Goal: Transaction & Acquisition: Book appointment/travel/reservation

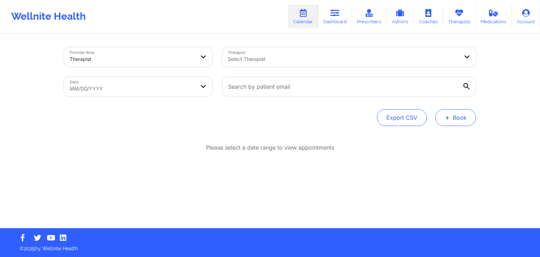
click at [453, 115] on button "+ Book" at bounding box center [455, 117] width 41 height 17
click at [425, 139] on button "Therapy Session" at bounding box center [444, 140] width 54 height 12
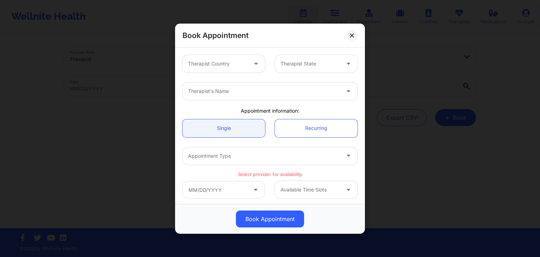
click at [227, 69] on div "Therapist Country" at bounding box center [215, 64] width 66 height 18
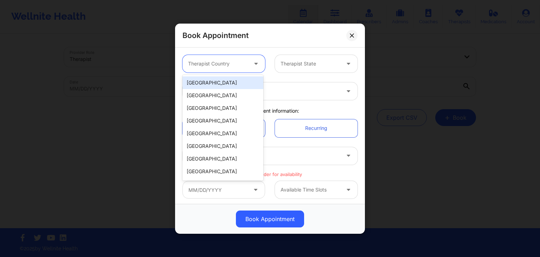
click at [227, 80] on div "[GEOGRAPHIC_DATA]" at bounding box center [222, 82] width 81 height 13
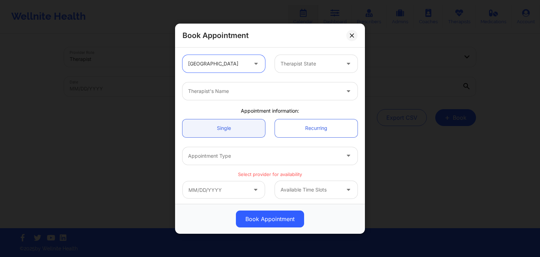
click at [295, 62] on div at bounding box center [310, 63] width 59 height 8
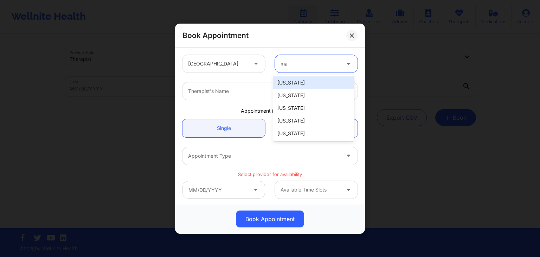
type input "mas"
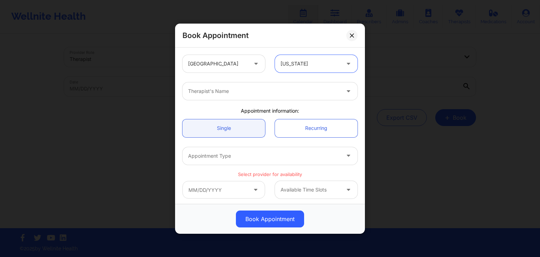
click at [281, 90] on div at bounding box center [264, 91] width 152 height 8
type input "[PERSON_NAME]"
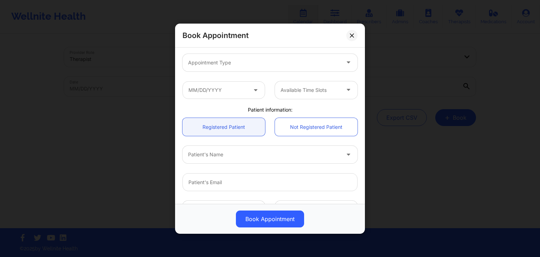
scroll to position [94, 0]
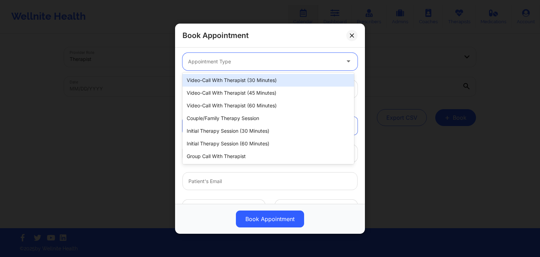
click at [274, 58] on div at bounding box center [264, 61] width 152 height 8
click at [285, 82] on div "Video-Call with Therapist (30 minutes)" at bounding box center [268, 80] width 172 height 13
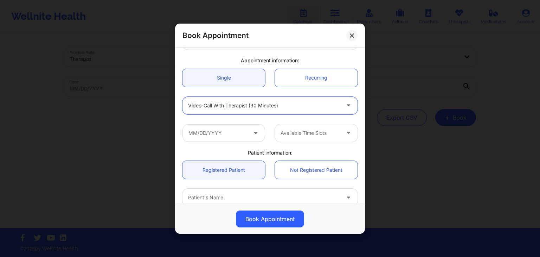
scroll to position [52, 0]
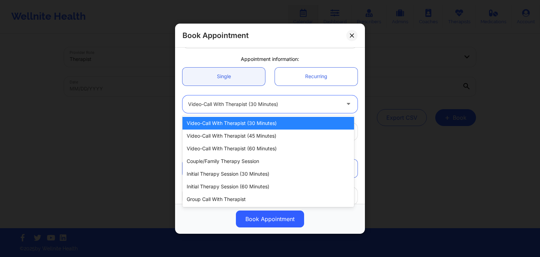
click at [295, 101] on div at bounding box center [264, 103] width 152 height 8
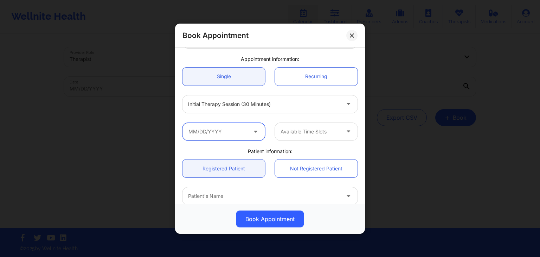
click at [242, 134] on input "text" at bounding box center [223, 131] width 83 height 18
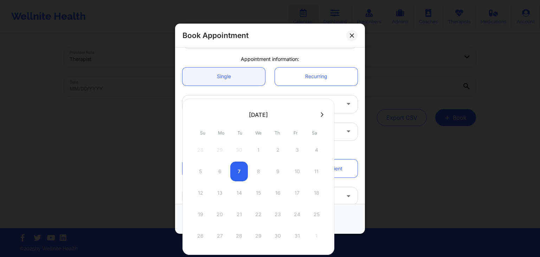
click at [321, 114] on icon at bounding box center [322, 114] width 3 height 5
click at [193, 115] on icon at bounding box center [194, 114] width 3 height 5
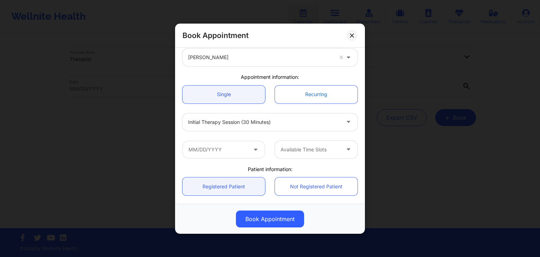
scroll to position [30, 0]
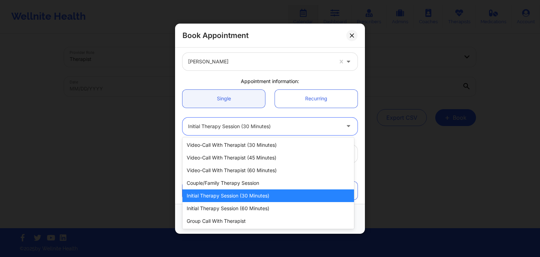
click at [266, 118] on div "Initial Therapy Session (30 minutes)" at bounding box center [264, 126] width 152 height 18
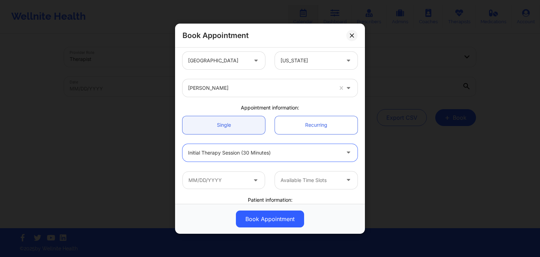
scroll to position [0, 0]
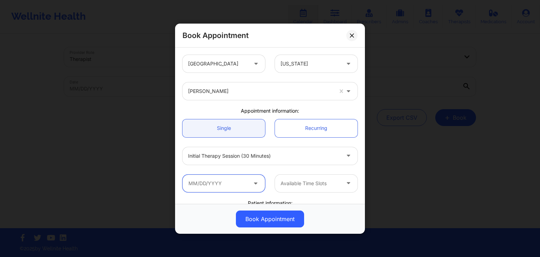
click at [246, 180] on input "text" at bounding box center [223, 183] width 83 height 18
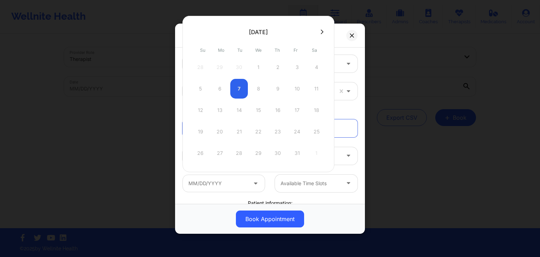
click at [255, 85] on div "5 6 7 8 9 10 11" at bounding box center [259, 89] width 134 height 20
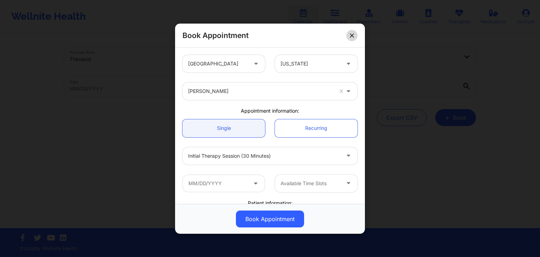
click at [353, 33] on icon at bounding box center [352, 35] width 4 height 4
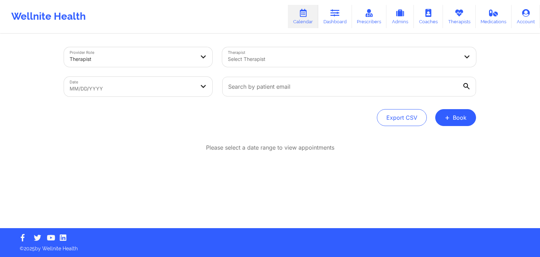
click at [353, 33] on div "Wellnite Health Calendar Dashboard Prescribers Admins Coaches Therapists Medica…" at bounding box center [270, 16] width 540 height 33
click at [456, 121] on button "+ Book" at bounding box center [455, 117] width 41 height 17
click at [431, 138] on button "Therapy Session" at bounding box center [444, 140] width 54 height 12
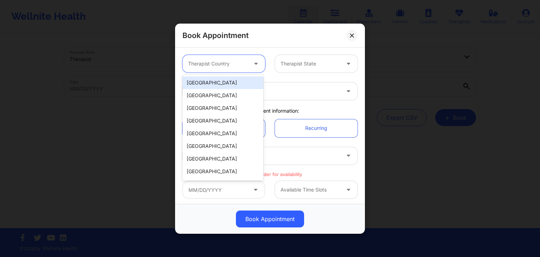
click at [226, 58] on div "Therapist Country" at bounding box center [215, 64] width 66 height 18
click at [229, 83] on div "[GEOGRAPHIC_DATA]" at bounding box center [222, 82] width 81 height 13
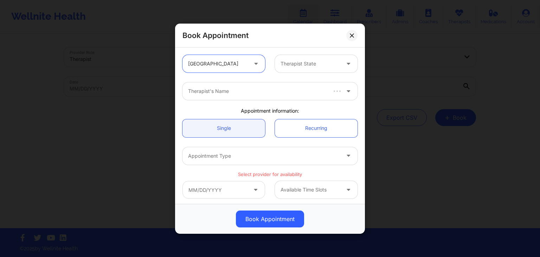
click at [308, 62] on div at bounding box center [310, 63] width 59 height 8
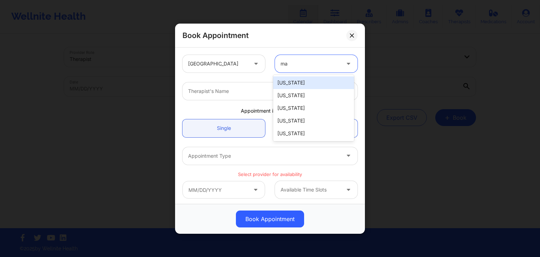
type input "mas"
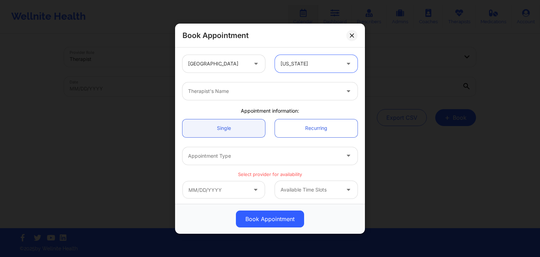
click at [292, 86] on div "Therapist's Name" at bounding box center [261, 91] width 158 height 18
type input "[PERSON_NAME]"
click at [249, 159] on div at bounding box center [264, 155] width 152 height 8
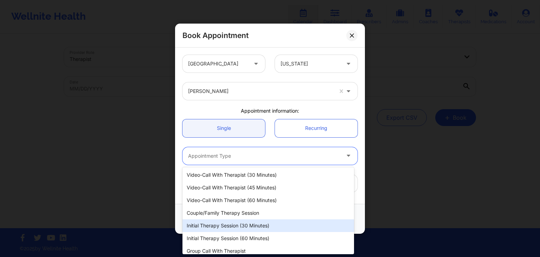
click at [240, 228] on div "Initial Therapy Session (30 minutes)" at bounding box center [268, 225] width 172 height 13
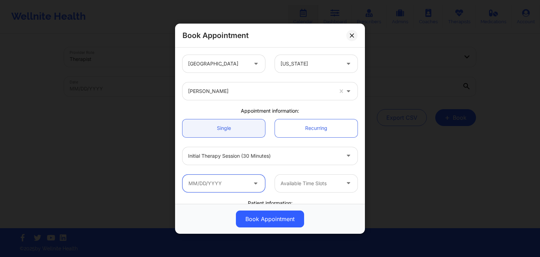
click at [222, 184] on input "text" at bounding box center [223, 183] width 83 height 18
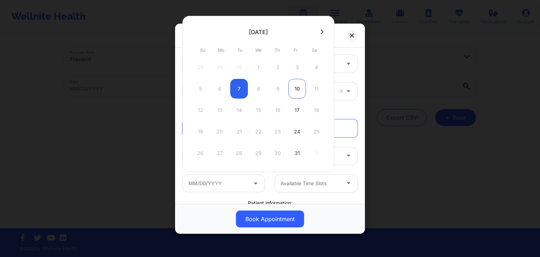
click at [294, 84] on div "10" at bounding box center [297, 89] width 18 height 20
type input "[DATE]"
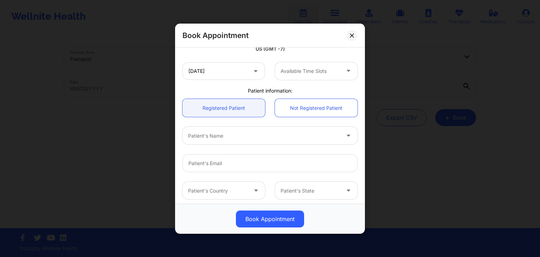
scroll to position [130, 0]
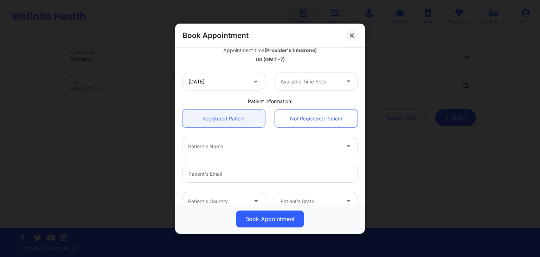
click at [329, 83] on div at bounding box center [310, 81] width 59 height 8
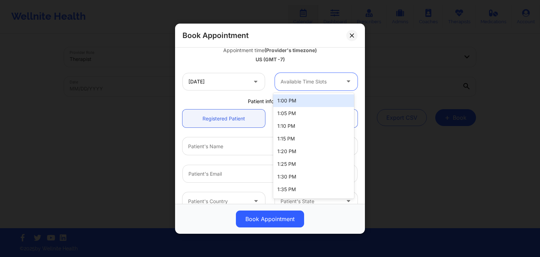
click at [332, 102] on div "1:00 PM" at bounding box center [313, 100] width 81 height 13
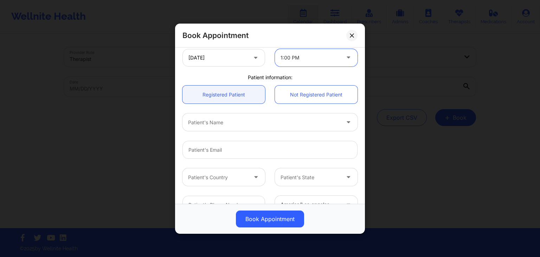
scroll to position [155, 0]
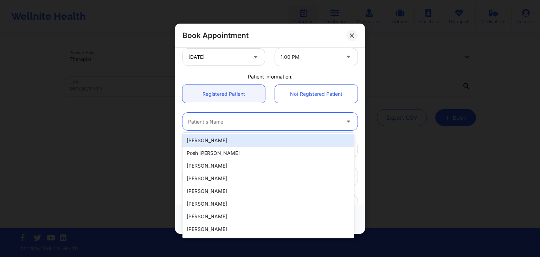
click at [292, 121] on div at bounding box center [264, 121] width 152 height 8
type input "kels"
type input "[EMAIL_ADDRESS][DOMAIN_NAME]"
type input "[PHONE_NUMBER]"
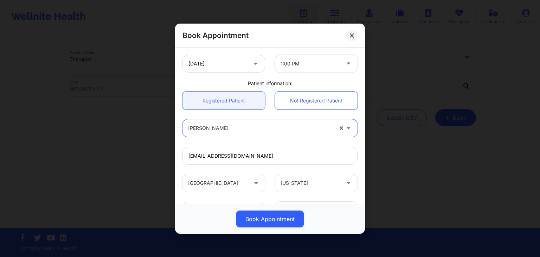
scroll to position [149, 0]
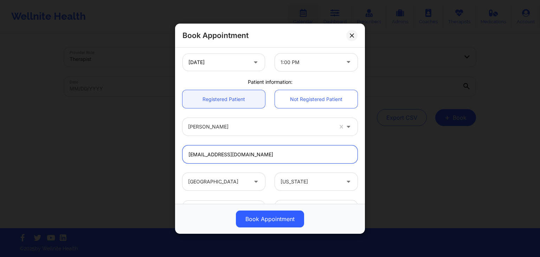
drag, startPoint x: 253, startPoint y: 148, endPoint x: 183, endPoint y: 153, distance: 70.5
click at [183, 153] on input "[EMAIL_ADDRESS][DOMAIN_NAME]" at bounding box center [269, 154] width 175 height 18
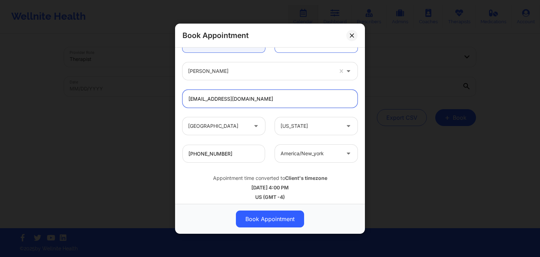
scroll to position [209, 0]
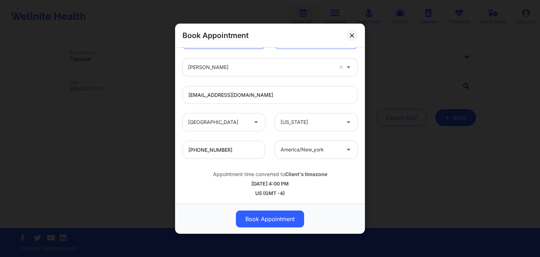
drag, startPoint x: 361, startPoint y: 188, endPoint x: 361, endPoint y: 184, distance: 4.9
click at [361, 184] on div "[GEOGRAPHIC_DATA] [US_STATE] [PERSON_NAME] Appointment information: Single Recu…" at bounding box center [270, 125] width 190 height 156
click at [337, 184] on div "[DATE] 4:00 PM" at bounding box center [269, 183] width 175 height 7
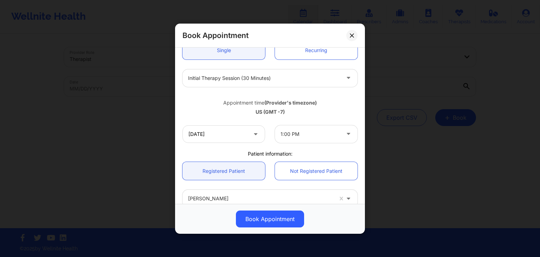
scroll to position [79, 0]
drag, startPoint x: 214, startPoint y: 98, endPoint x: 291, endPoint y: 108, distance: 77.3
click at [291, 108] on div "Appointment time (Provider's timezone) [GEOGRAPHIC_DATA] (GMT -7)" at bounding box center [270, 104] width 185 height 19
copy div "Appointment time (Provider's timezone) [GEOGRAPHIC_DATA] (GMT -7)"
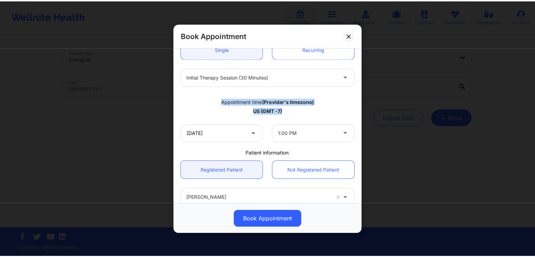
scroll to position [209, 0]
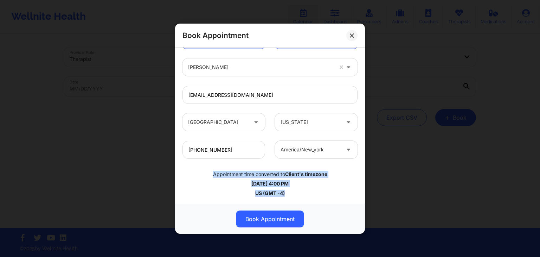
drag, startPoint x: 208, startPoint y: 172, endPoint x: 285, endPoint y: 192, distance: 79.5
click at [285, 192] on div "Appointment time converted to Client's timezone [DATE] 4:00 PM US (GMT -4)" at bounding box center [270, 182] width 185 height 28
copy div "Appointment time converted to Client's timezone [DATE] 4:00 PM US (GMT -4)"
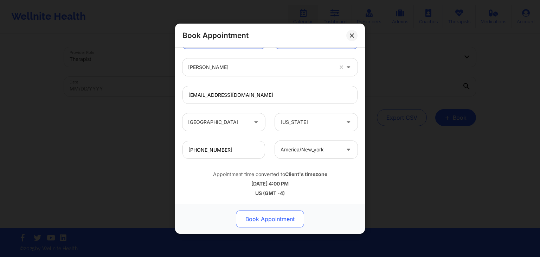
click at [265, 221] on button "Book Appointment" at bounding box center [270, 218] width 68 height 17
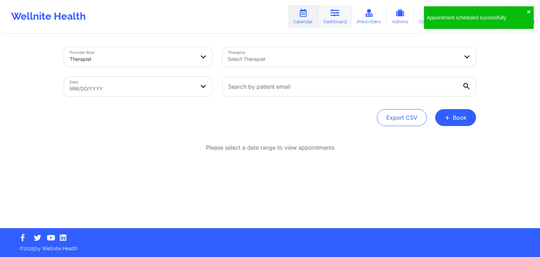
click at [333, 18] on link "Dashboard" at bounding box center [335, 16] width 34 height 23
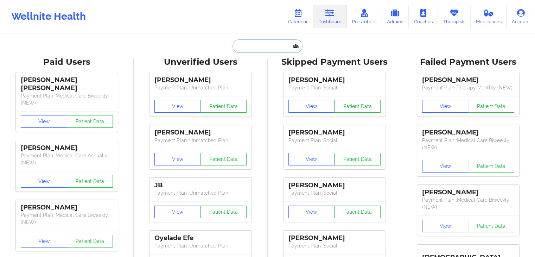
click at [269, 46] on input "text" at bounding box center [267, 45] width 70 height 13
type input "l"
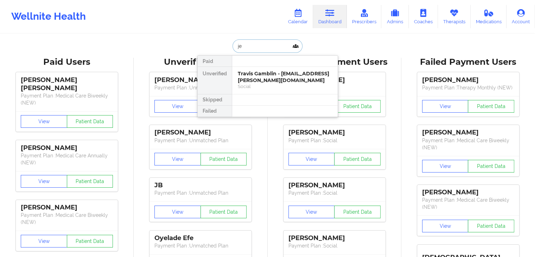
type input "j"
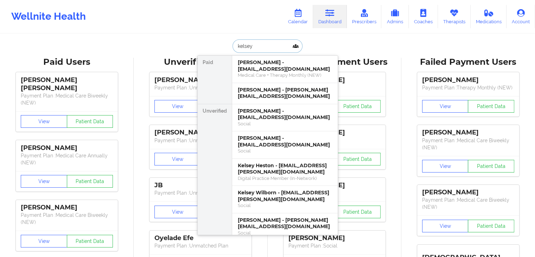
type input "kelsey"
click at [264, 114] on div "[PERSON_NAME] - [EMAIL_ADDRESS][DOMAIN_NAME]" at bounding box center [285, 114] width 94 height 13
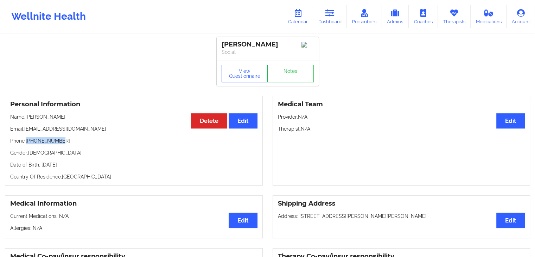
drag, startPoint x: 61, startPoint y: 140, endPoint x: 27, endPoint y: 141, distance: 34.5
click at [27, 141] on p "Phone: [PHONE_NUMBER]" at bounding box center [133, 140] width 247 height 7
copy p "[PHONE_NUMBER]"
click at [329, 15] on icon at bounding box center [329, 13] width 9 height 8
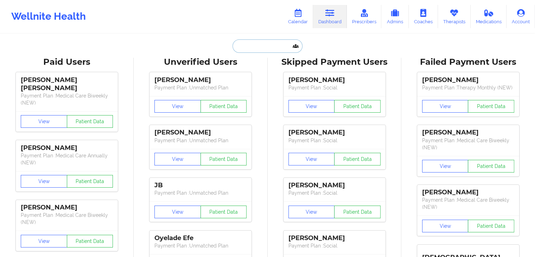
click at [261, 45] on input "text" at bounding box center [267, 45] width 70 height 13
paste input "[EMAIL_ADDRESS][DOMAIN_NAME]"
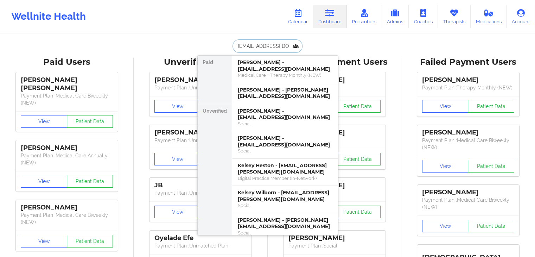
type input "[EMAIL_ADDRESS][DOMAIN_NAME]"
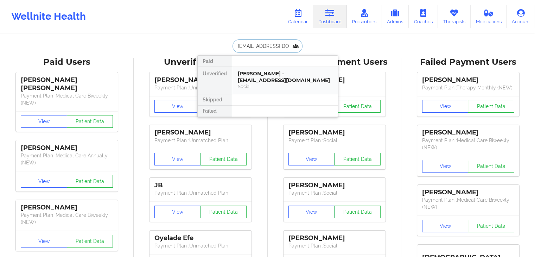
click at [265, 81] on div "[PERSON_NAME] - [EMAIL_ADDRESS][DOMAIN_NAME]" at bounding box center [285, 76] width 94 height 13
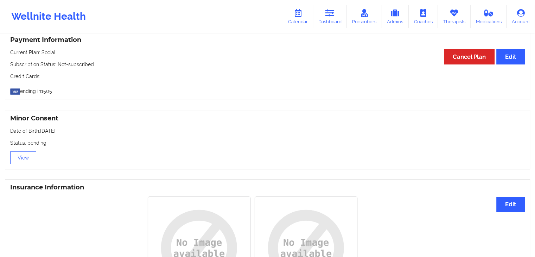
scroll to position [406, 0]
